Goal: Task Accomplishment & Management: Manage account settings

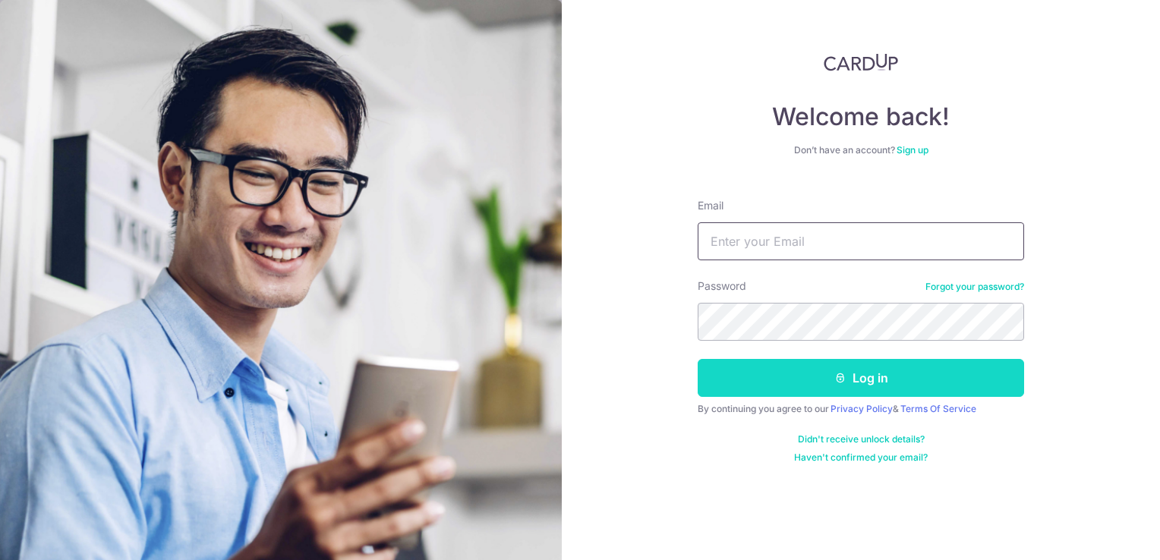
type input "yung@kaogroup.com"
click at [893, 374] on button "Log in" at bounding box center [861, 378] width 326 height 38
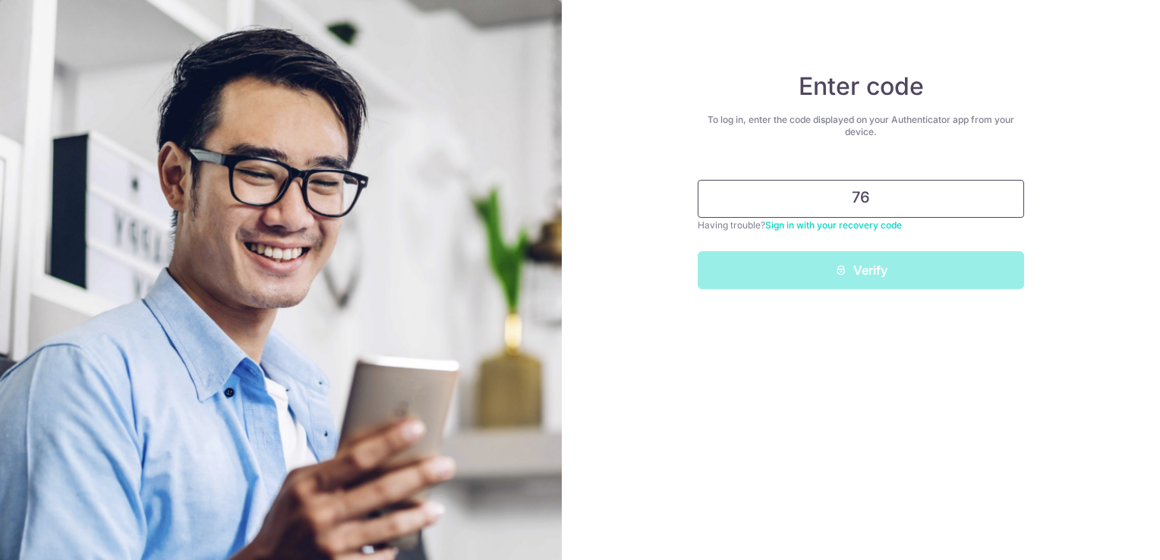
type input "7"
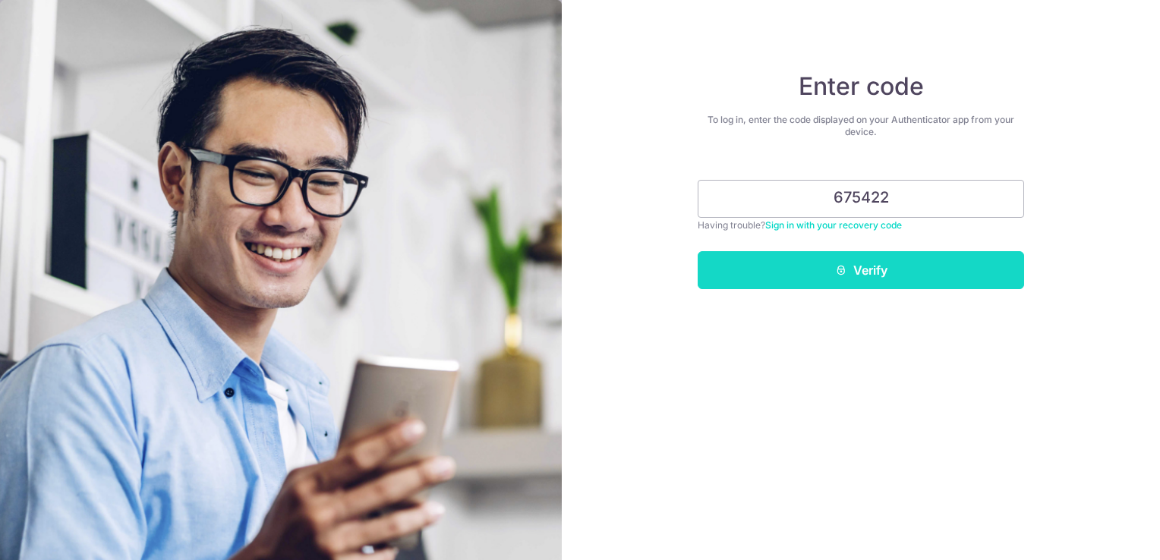
type input "675422"
click at [869, 267] on button "Verify" at bounding box center [861, 270] width 326 height 38
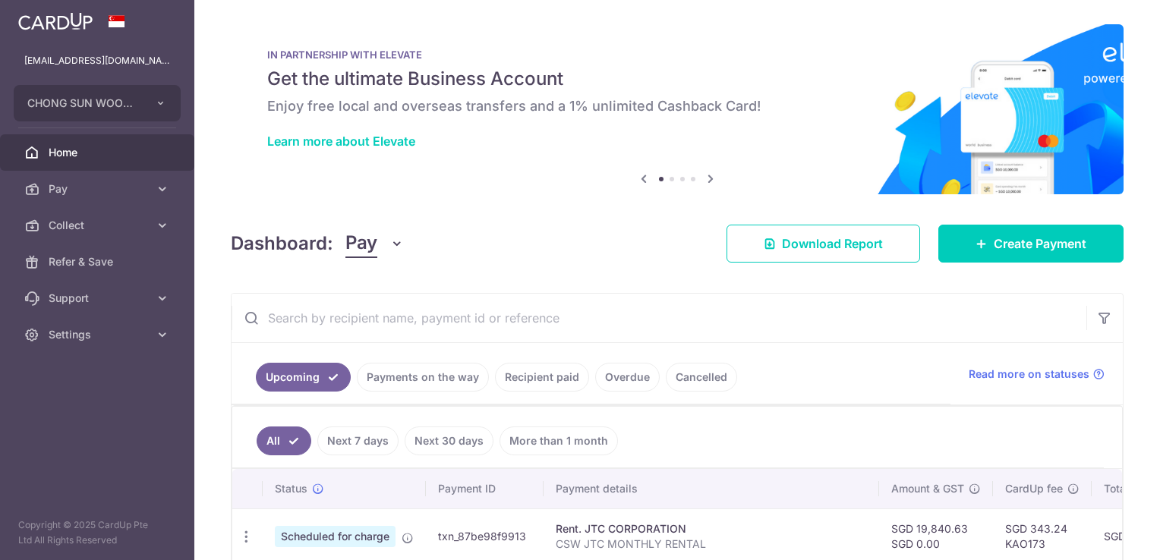
scroll to position [152, 0]
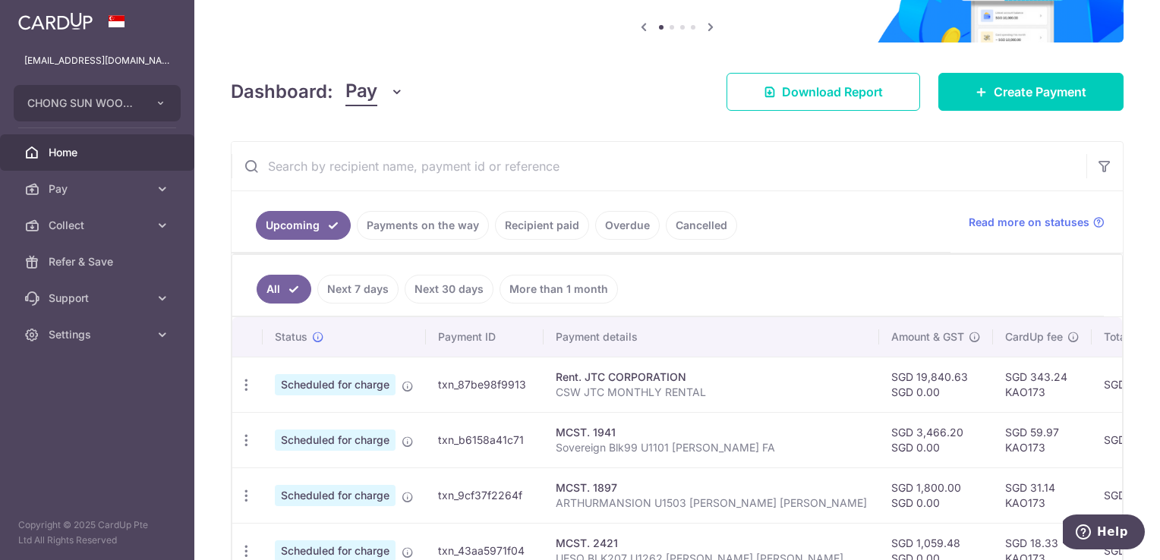
click at [449, 216] on link "Payments on the way" at bounding box center [423, 225] width 132 height 29
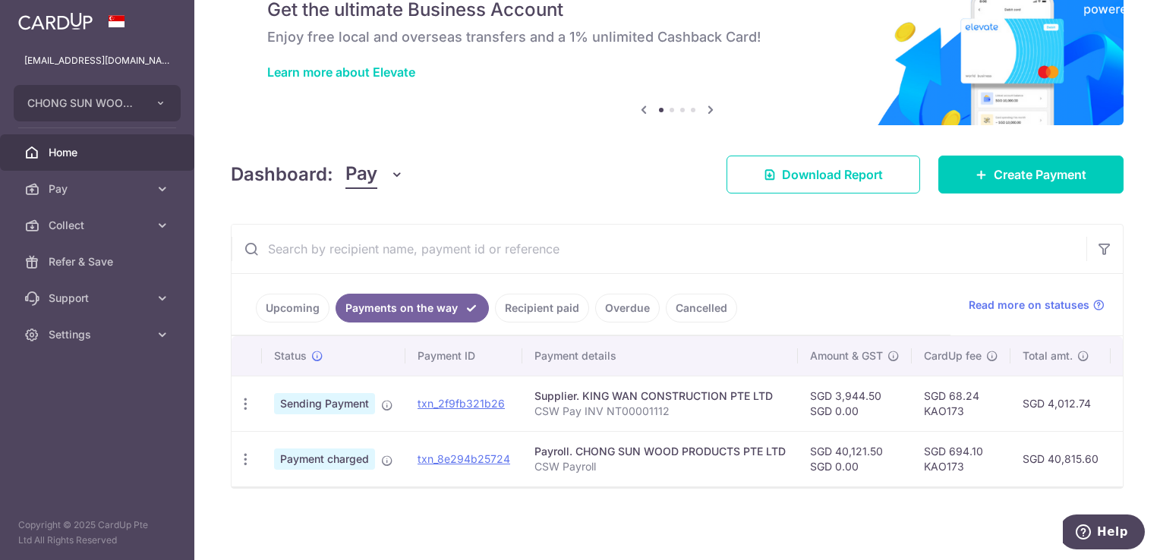
scroll to position [0, 293]
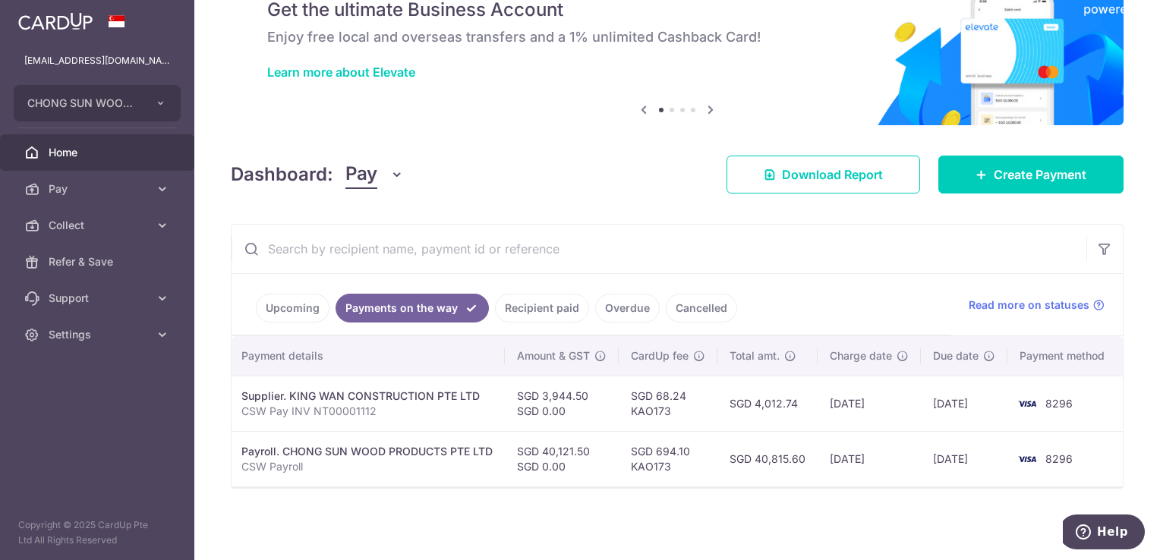
click at [293, 307] on link "Upcoming" at bounding box center [293, 308] width 74 height 29
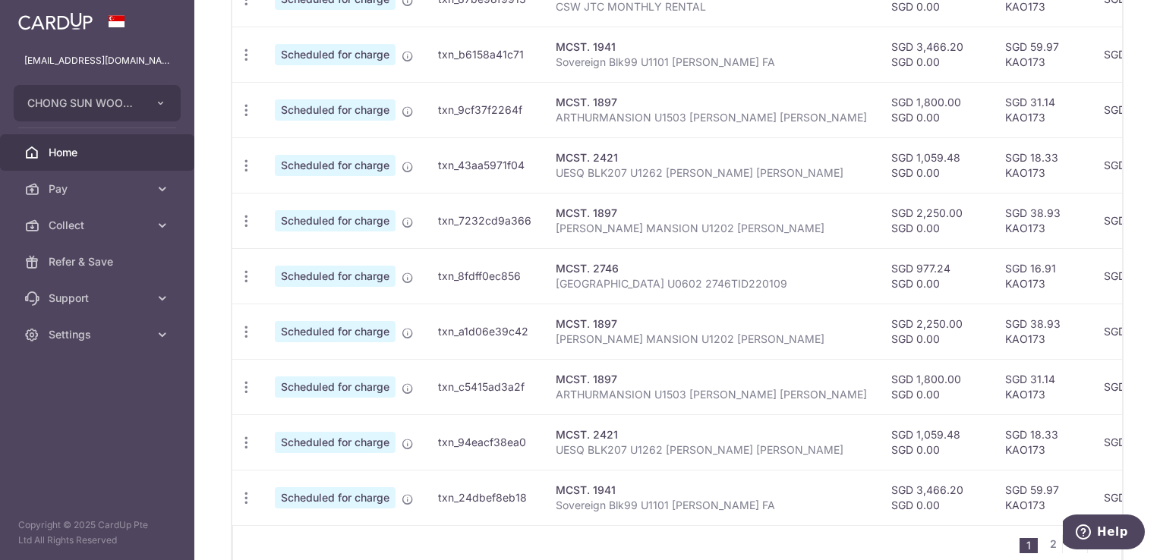
scroll to position [616, 0]
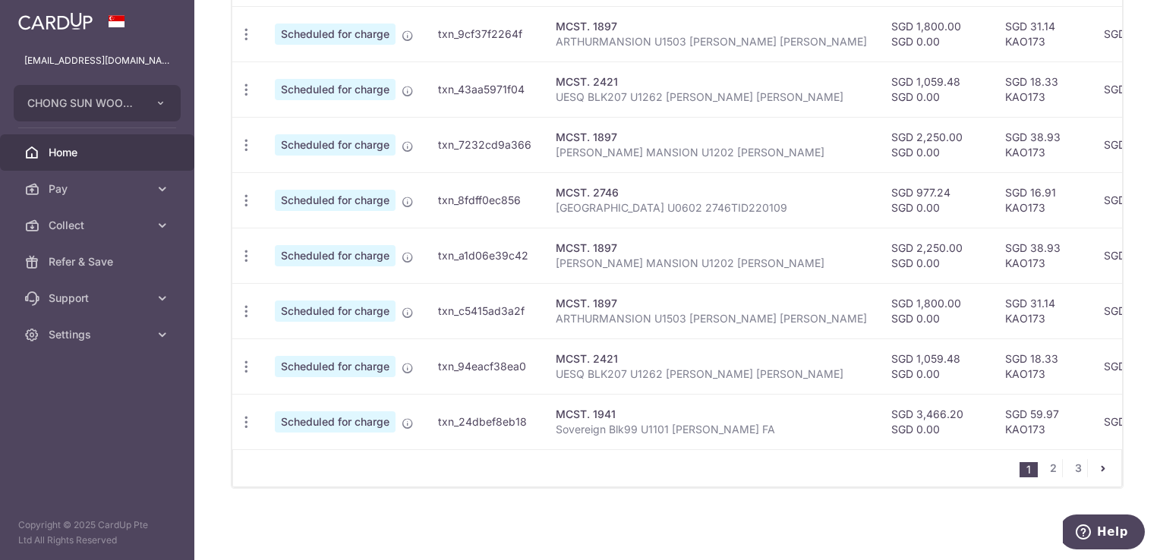
click at [879, 439] on td "SGD 3,466.20 SGD 0.00" at bounding box center [936, 421] width 114 height 55
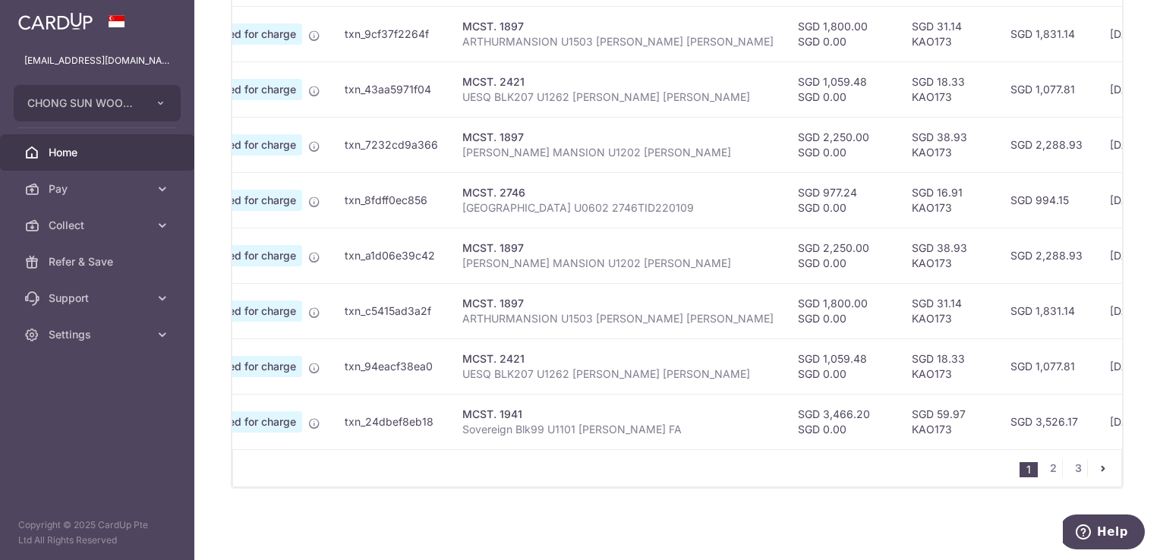
scroll to position [0, 191]
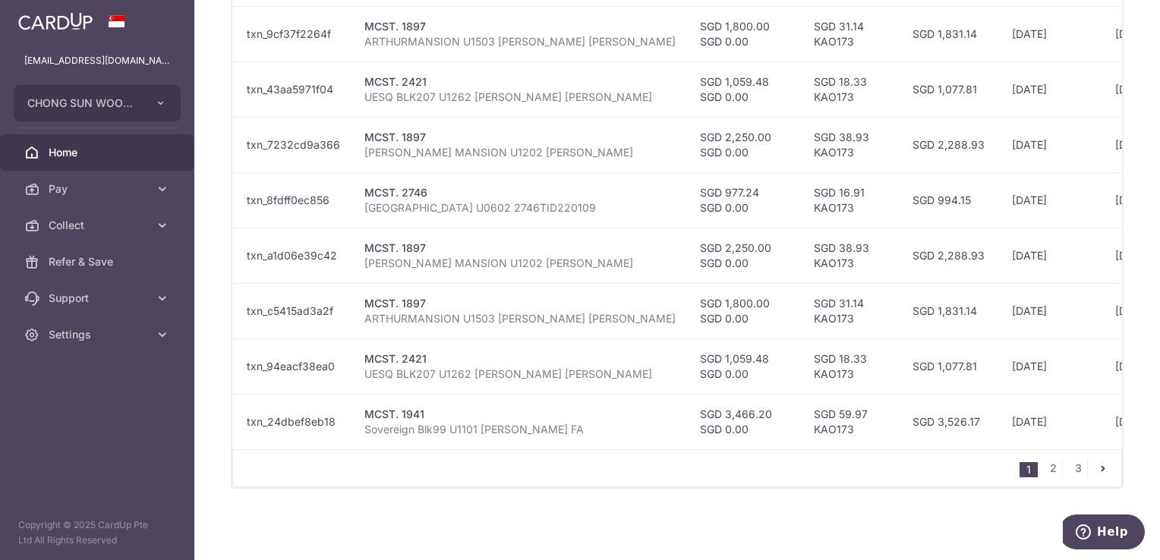
drag, startPoint x: 858, startPoint y: 450, endPoint x: 1115, endPoint y: 438, distance: 256.8
click at [1115, 438] on div "× Pause Schedule Pause all future payments in this series Pause just this one p…" at bounding box center [676, 280] width 965 height 560
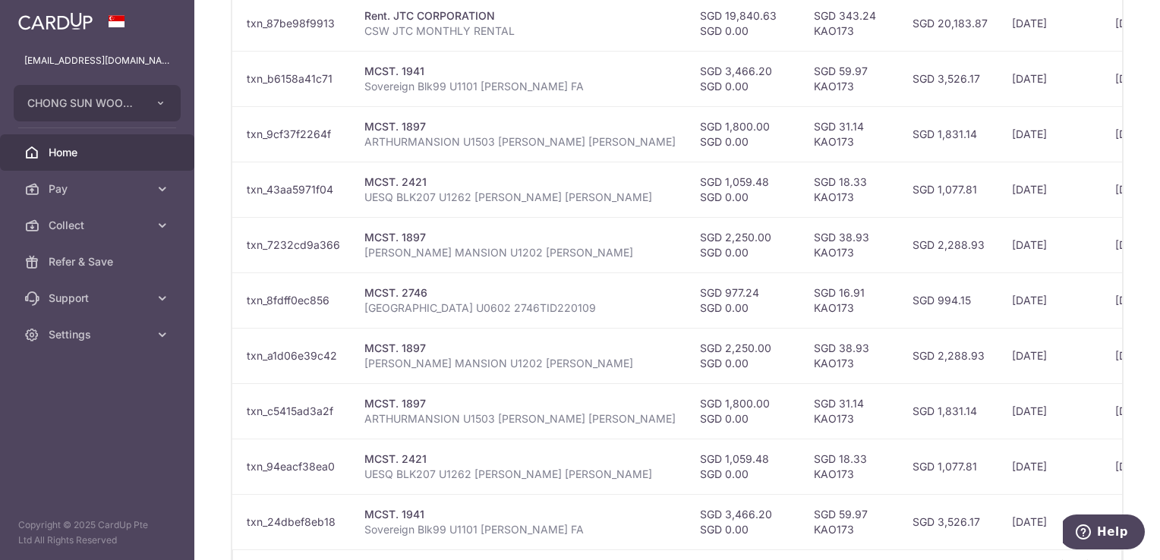
scroll to position [540, 0]
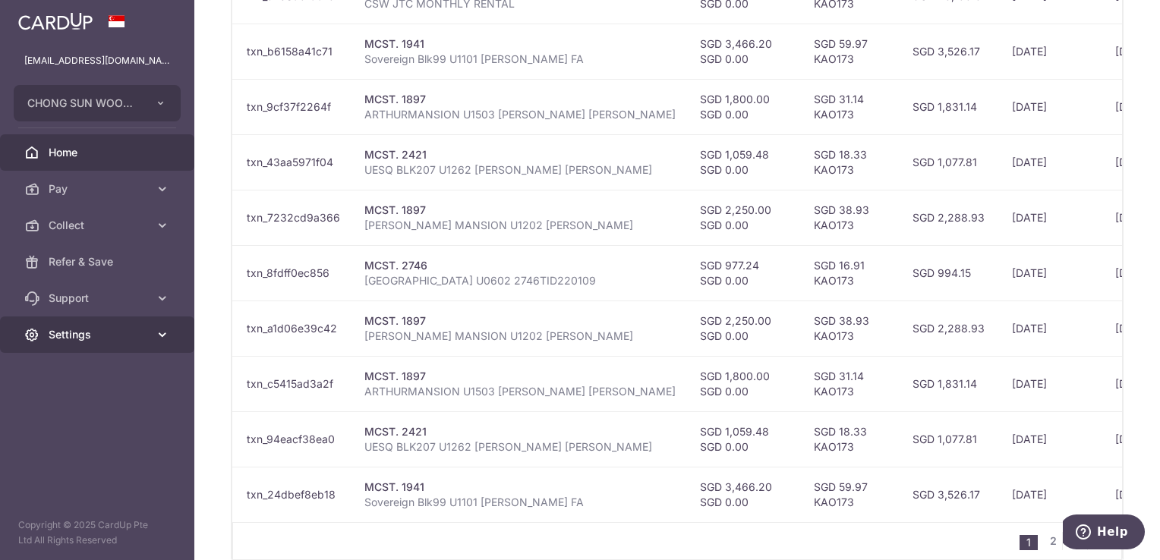
click at [67, 324] on link "Settings" at bounding box center [97, 335] width 194 height 36
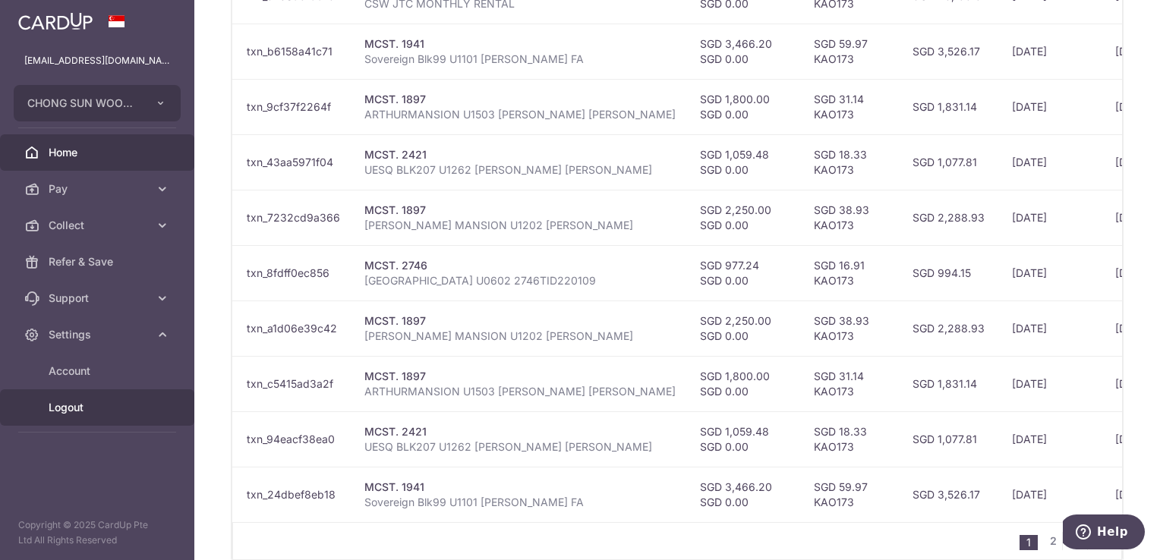
click at [85, 405] on span "Logout" at bounding box center [99, 407] width 100 height 15
